Goal: Information Seeking & Learning: Learn about a topic

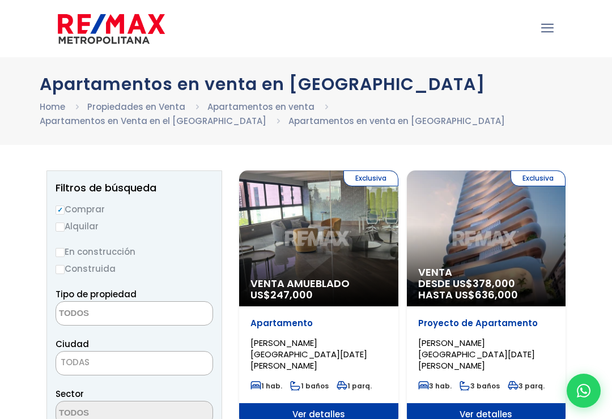
select select
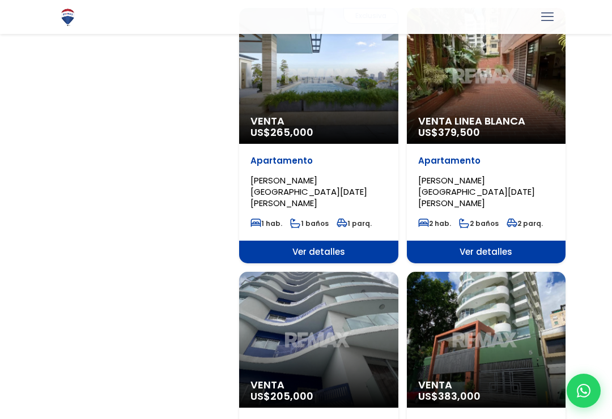
scroll to position [1499, 0]
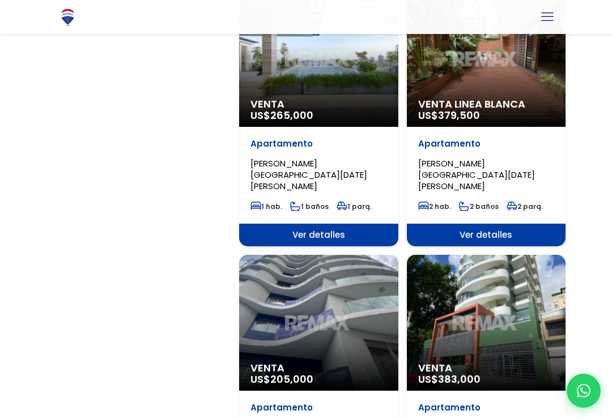
click at [338, 255] on div "Venta US$ 205,000" at bounding box center [318, 323] width 159 height 136
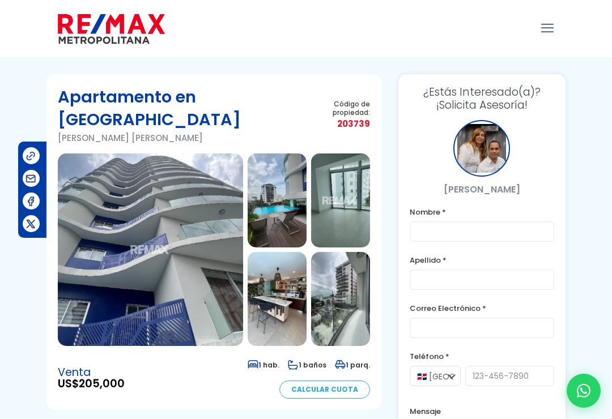
click at [186, 266] on img at bounding box center [150, 250] width 185 height 193
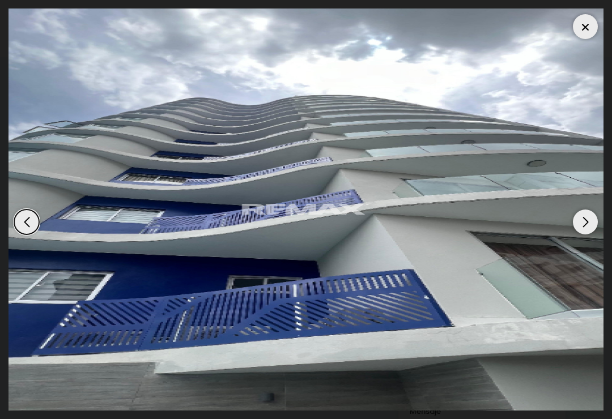
scroll to position [297, 0]
click at [29, 215] on div "Previous slide" at bounding box center [26, 222] width 25 height 25
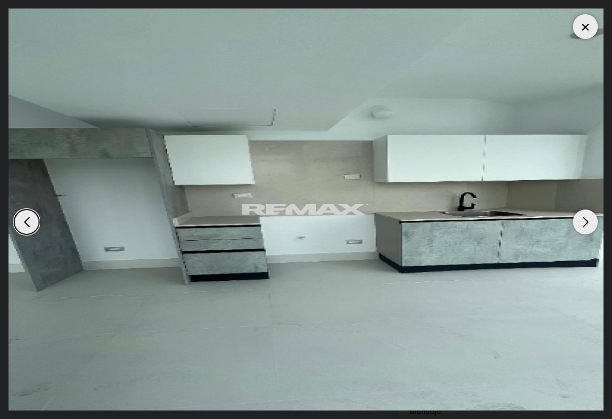
scroll to position [0, 0]
click at [27, 210] on div "Previous slide" at bounding box center [26, 222] width 25 height 25
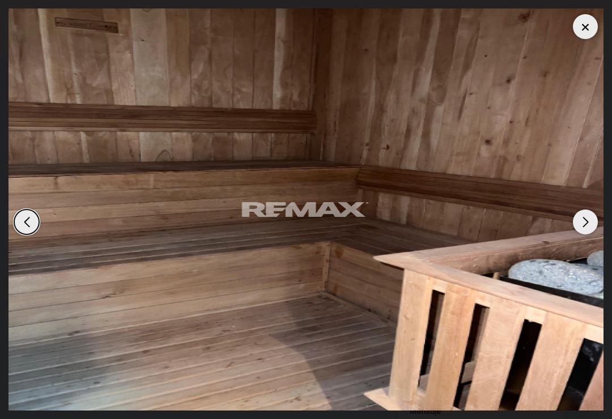
click at [32, 211] on div "Previous slide" at bounding box center [26, 222] width 25 height 25
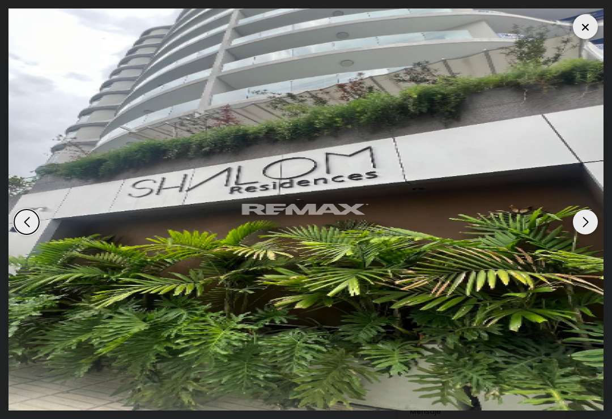
click at [31, 214] on div "Previous slide" at bounding box center [26, 222] width 25 height 25
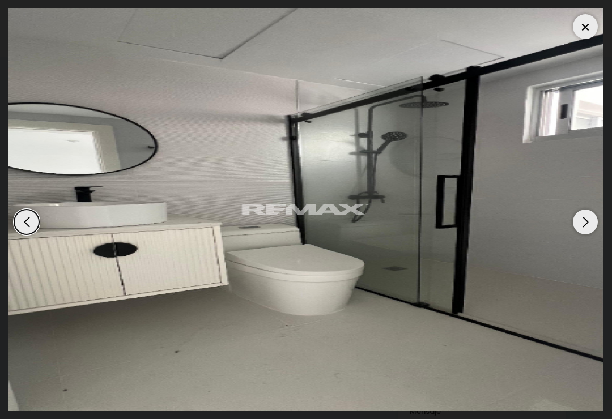
click at [29, 210] on div "Previous slide" at bounding box center [26, 222] width 25 height 25
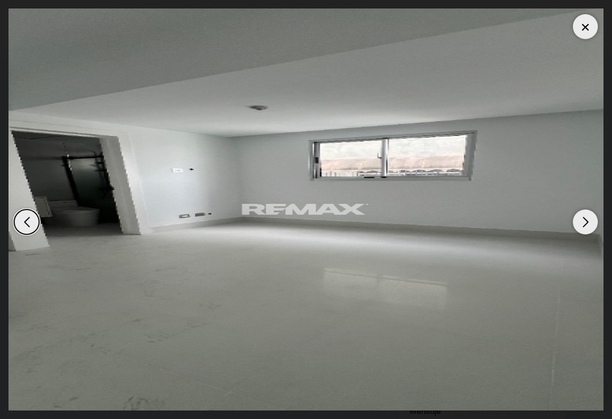
click at [32, 214] on div "Previous slide" at bounding box center [26, 222] width 25 height 25
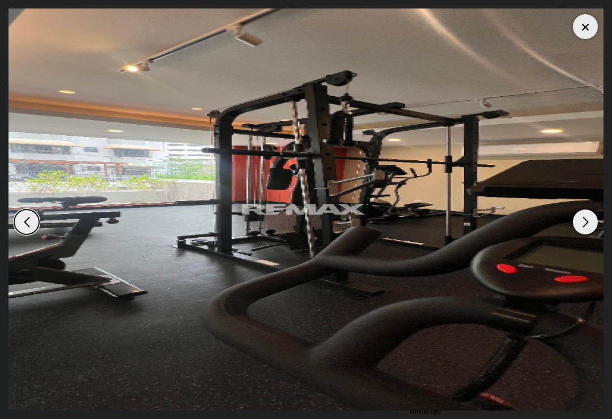
click at [27, 210] on div "Previous slide" at bounding box center [26, 222] width 25 height 25
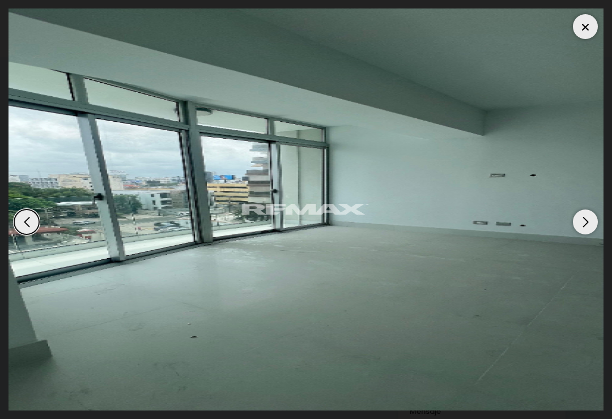
scroll to position [95, 0]
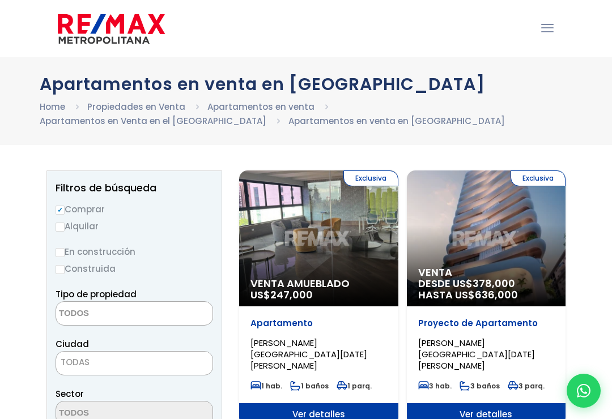
select select
